Goal: Task Accomplishment & Management: Manage account settings

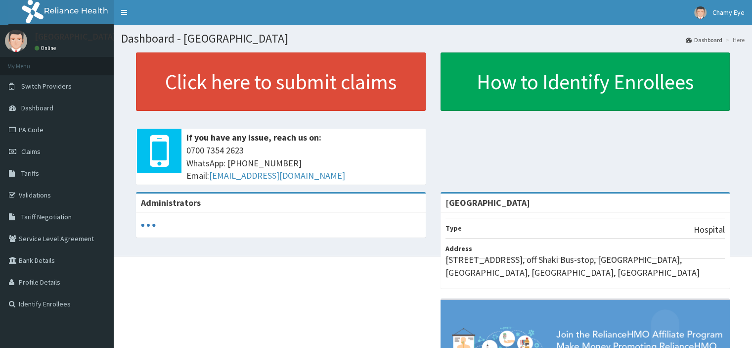
click at [58, 212] on span "Tariff Negotiation" at bounding box center [46, 216] width 50 height 9
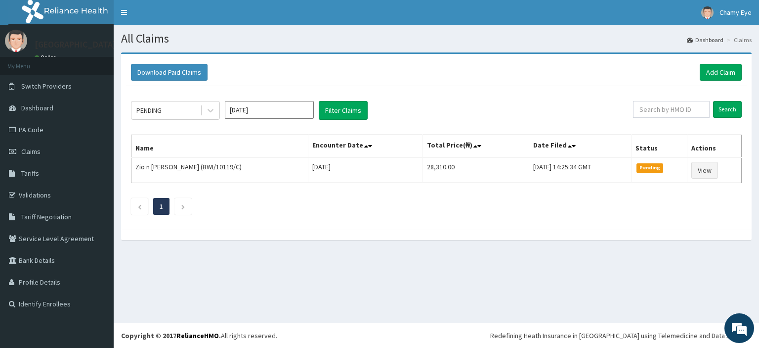
click at [212, 111] on icon at bounding box center [211, 110] width 10 height 10
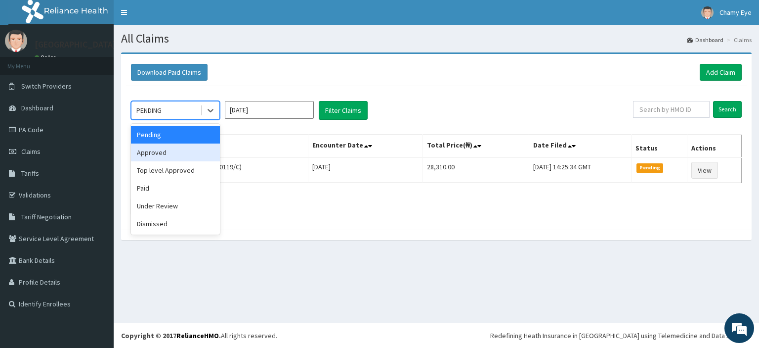
click at [206, 151] on div "Approved" at bounding box center [175, 152] width 89 height 18
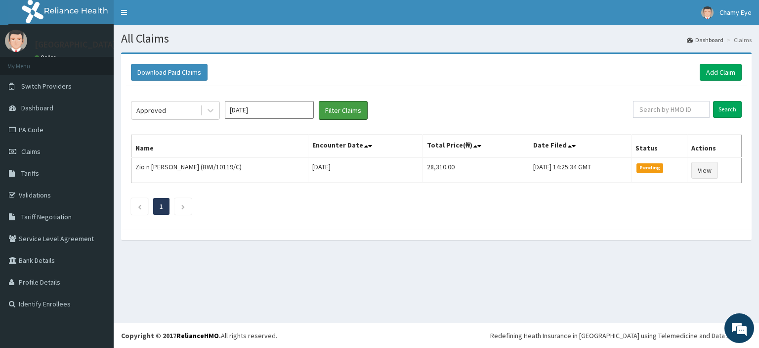
click at [346, 111] on button "Filter Claims" at bounding box center [343, 110] width 49 height 19
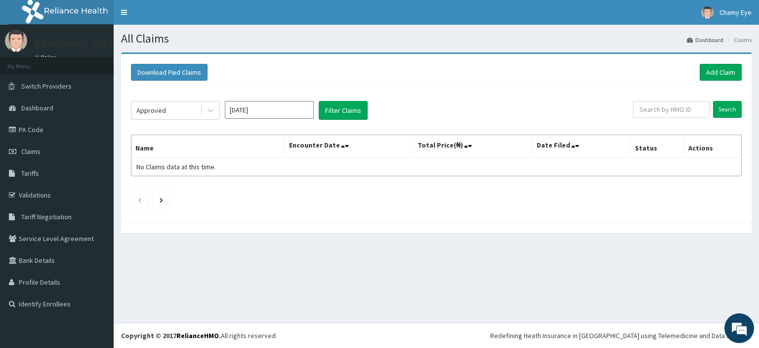
click at [212, 111] on icon at bounding box center [211, 110] width 10 height 10
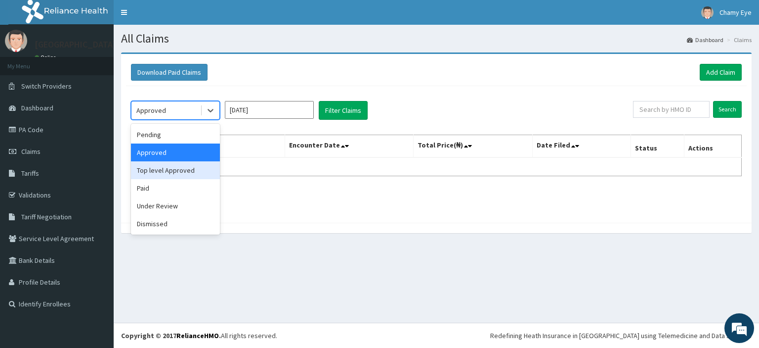
click at [206, 171] on div "Top level Approved" at bounding box center [175, 170] width 89 height 18
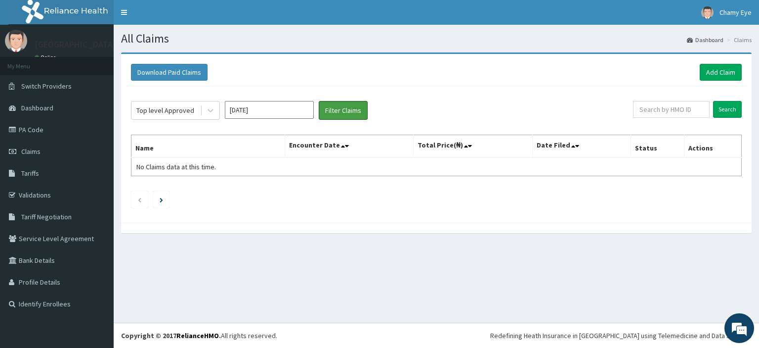
click at [347, 112] on button "Filter Claims" at bounding box center [343, 110] width 49 height 19
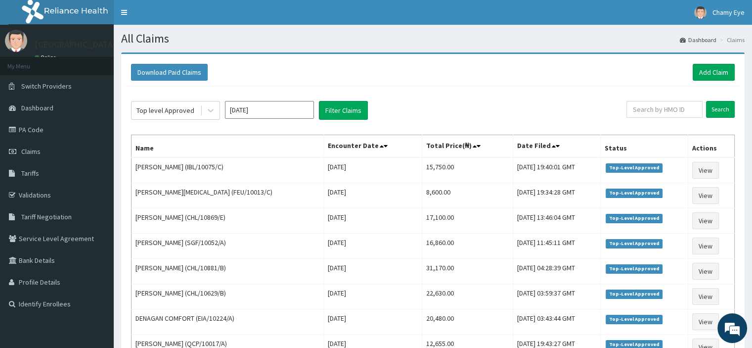
click at [210, 114] on icon at bounding box center [211, 110] width 10 height 10
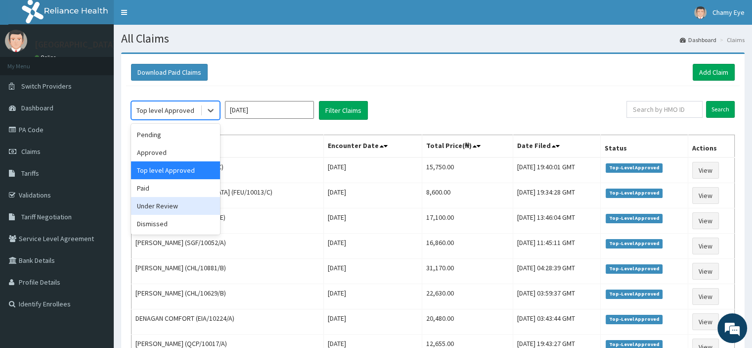
click at [193, 203] on div "Under Review" at bounding box center [175, 206] width 89 height 18
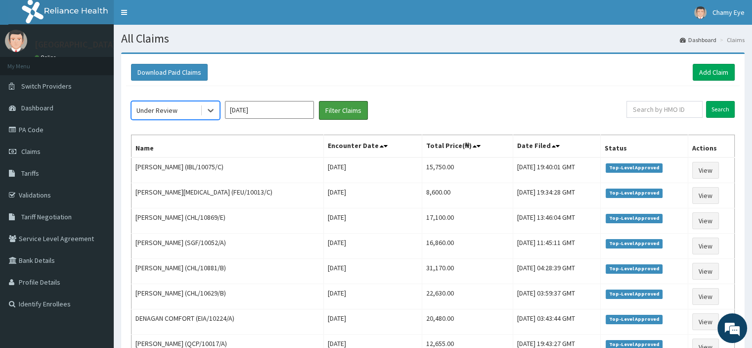
click at [333, 113] on button "Filter Claims" at bounding box center [343, 110] width 49 height 19
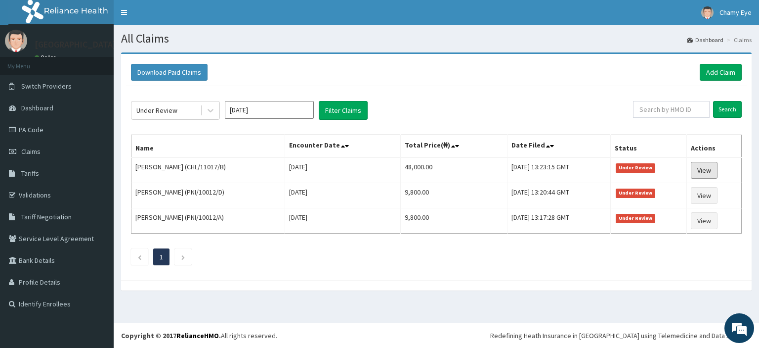
click at [709, 168] on link "View" at bounding box center [704, 170] width 27 height 17
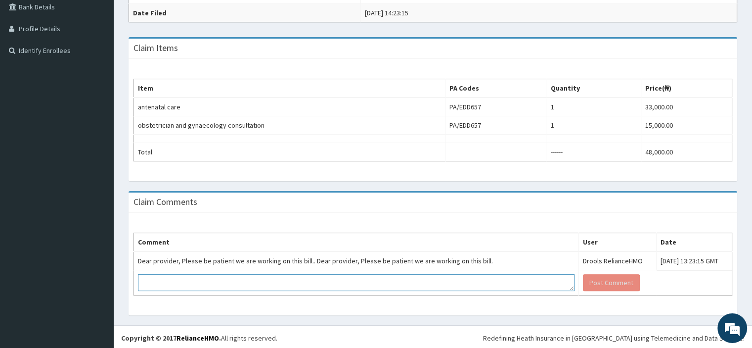
click at [472, 282] on textarea at bounding box center [356, 282] width 436 height 17
click at [460, 284] on textarea at bounding box center [356, 282] width 436 height 17
type textarea "awaiting payment of this claim"
click at [583, 278] on button "Post Comment" at bounding box center [611, 282] width 57 height 17
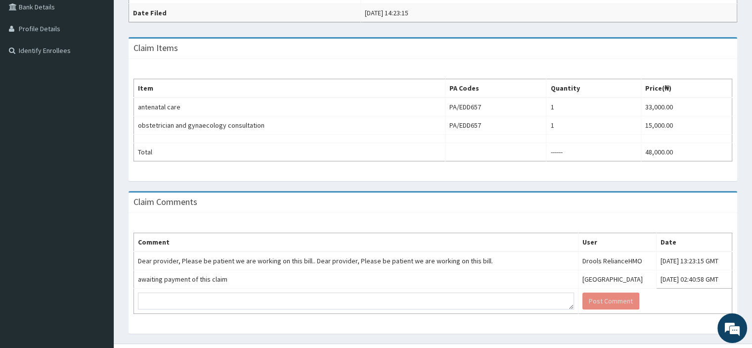
click at [189, 128] on td "obstetrician and gynaecology consultation" at bounding box center [289, 125] width 311 height 18
